Goal: Download file/media

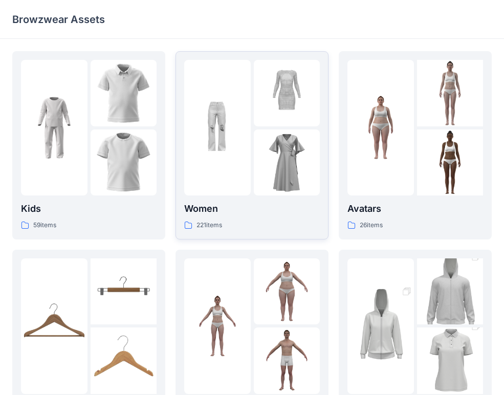
click at [251, 214] on p "Women" at bounding box center [252, 209] width 136 height 14
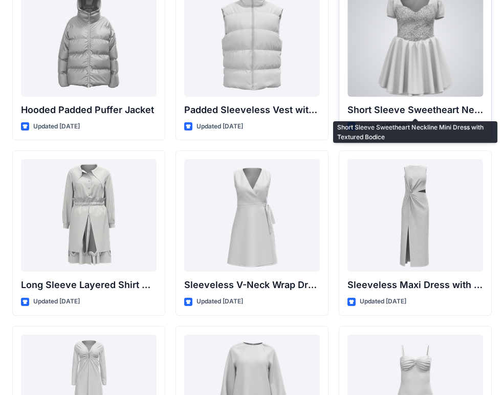
scroll to position [1281, 0]
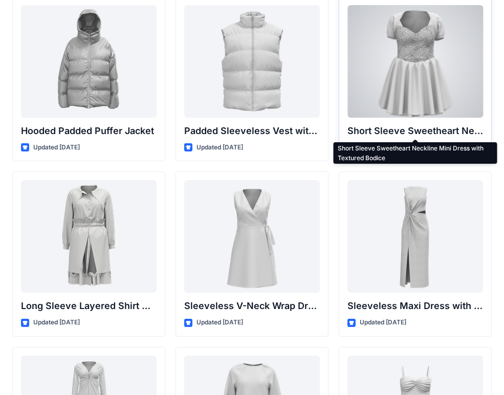
click at [422, 131] on p "Short Sleeve Sweetheart Neckline Mini Dress with Textured Bodice" at bounding box center [415, 131] width 136 height 14
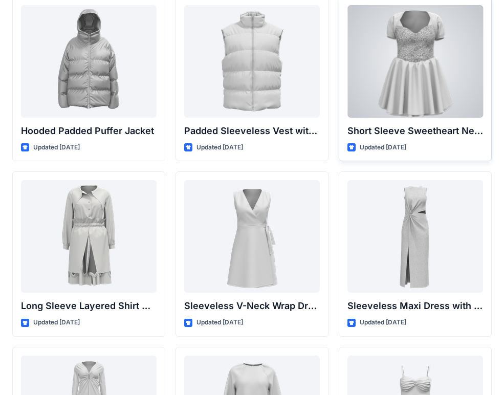
click at [398, 133] on p "Short Sleeve Sweetheart Neckline Mini Dress with Textured Bodice" at bounding box center [415, 131] width 136 height 14
click at [377, 94] on div at bounding box center [415, 61] width 136 height 113
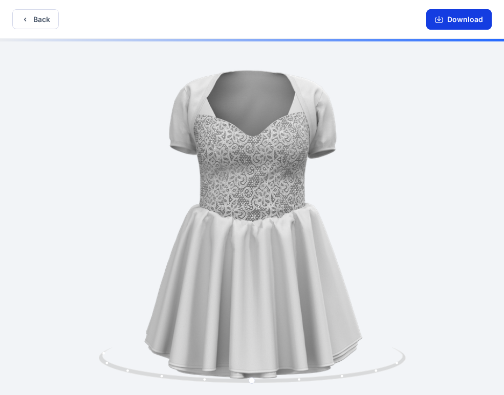
click at [443, 17] on icon "button" at bounding box center [439, 19] width 8 height 8
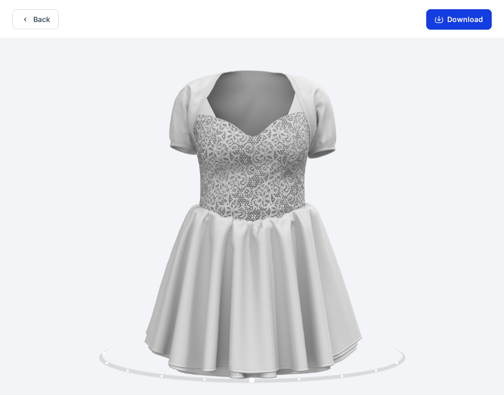
click at [458, 14] on button "Download" at bounding box center [458, 19] width 65 height 20
click at [469, 22] on button "Download" at bounding box center [458, 19] width 65 height 20
